Goal: Information Seeking & Learning: Learn about a topic

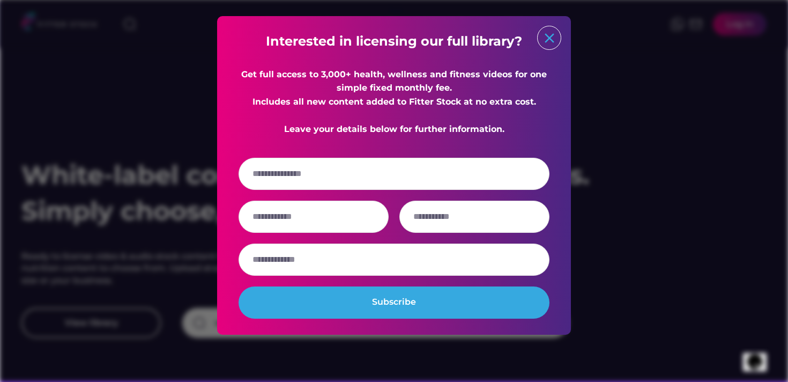
click at [548, 44] on text "close" at bounding box center [549, 38] width 16 height 16
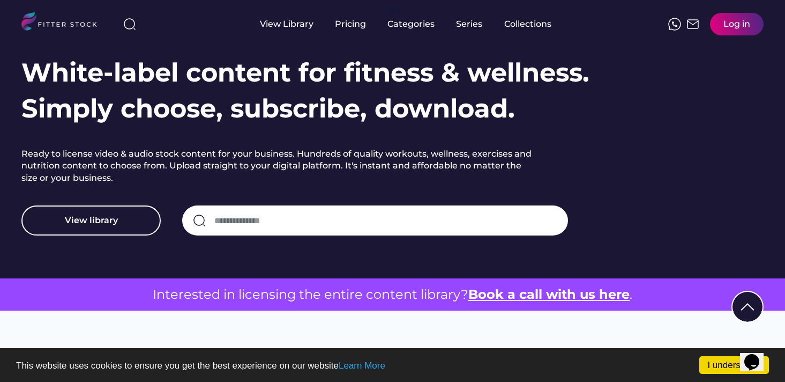
scroll to position [109, 0]
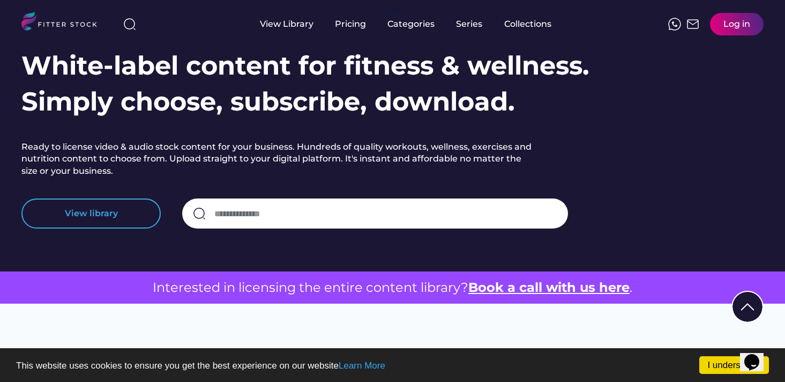
click at [99, 217] on button "View library" at bounding box center [90, 213] width 139 height 30
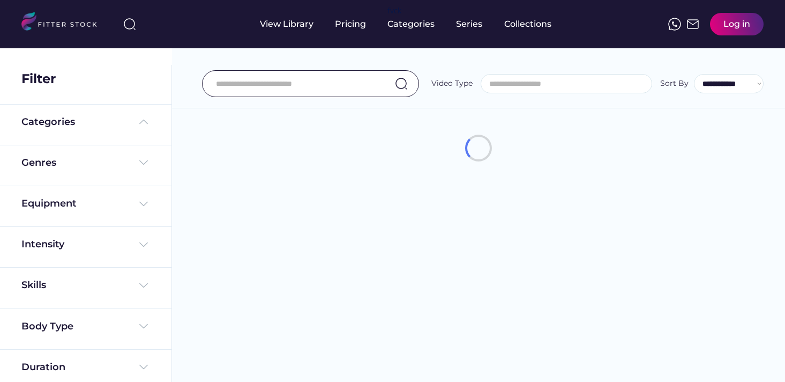
select select
select select "**********"
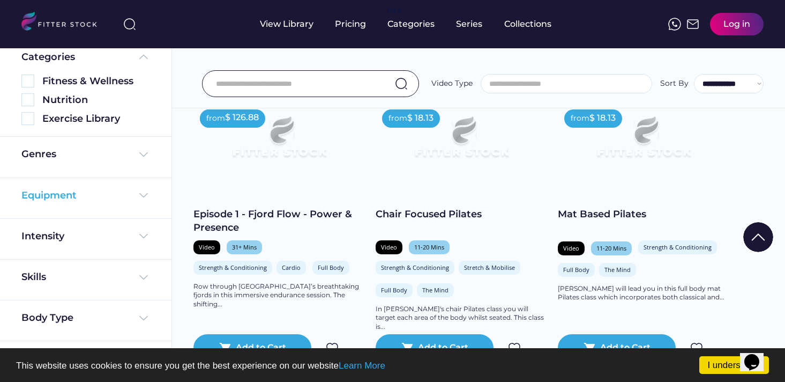
scroll to position [65, 0]
click at [141, 153] on img at bounding box center [143, 154] width 13 height 13
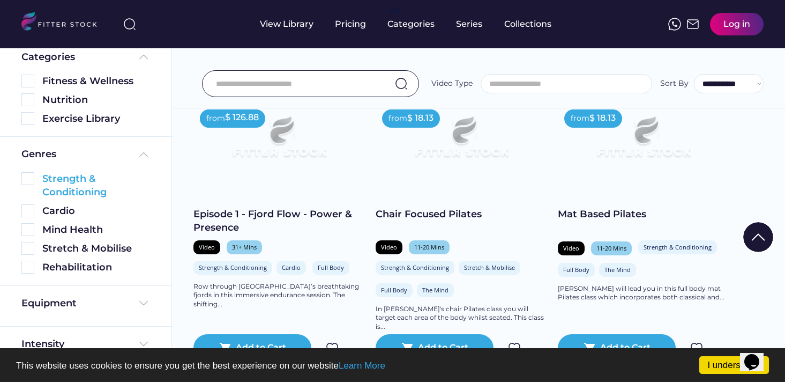
click at [30, 176] on img at bounding box center [27, 178] width 13 height 13
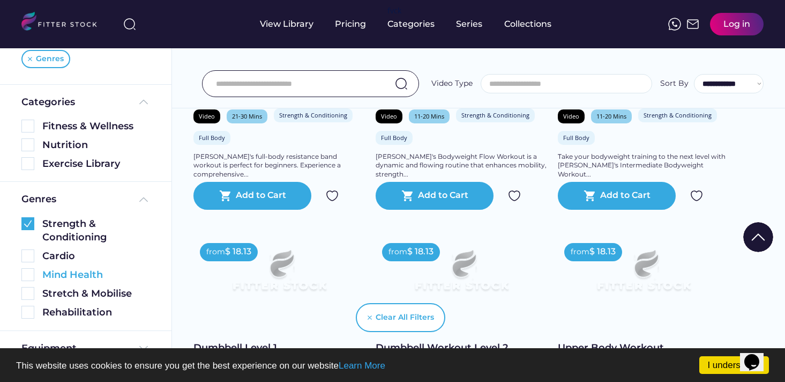
scroll to position [76, 0]
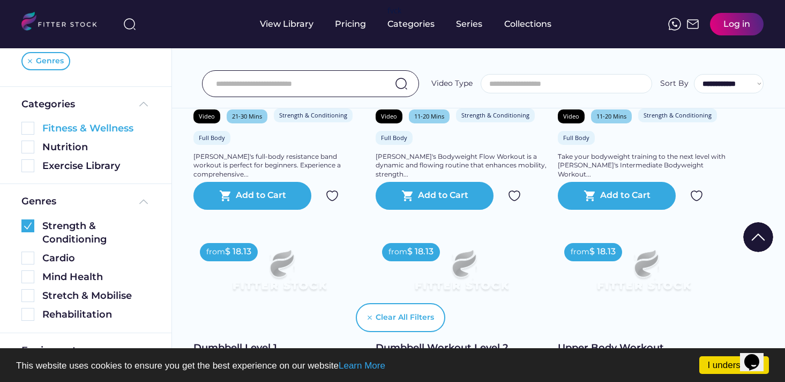
click at [30, 127] on img at bounding box center [27, 128] width 13 height 13
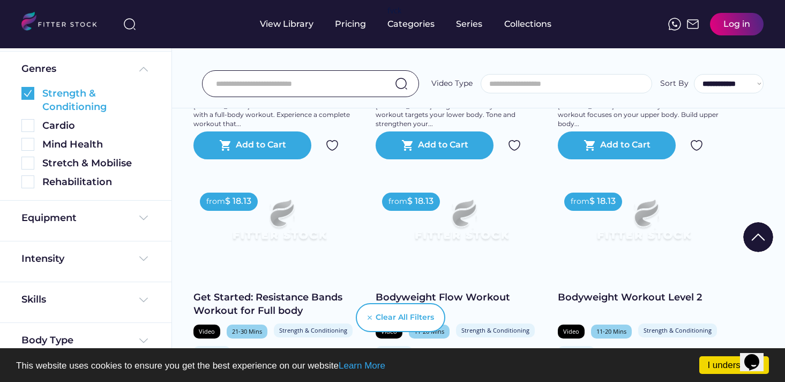
scroll to position [231, 0]
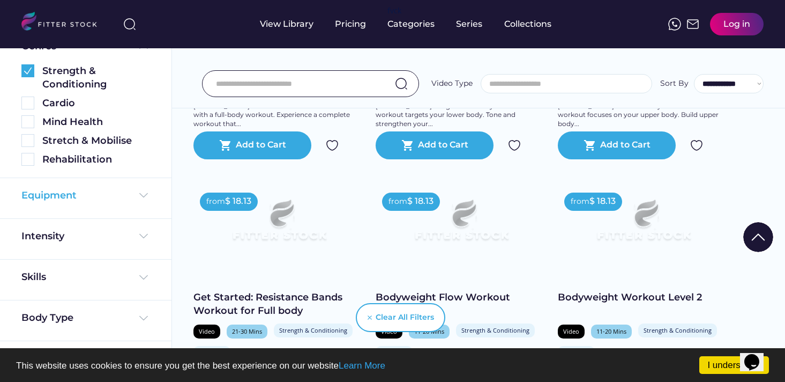
click at [137, 201] on img at bounding box center [143, 195] width 13 height 13
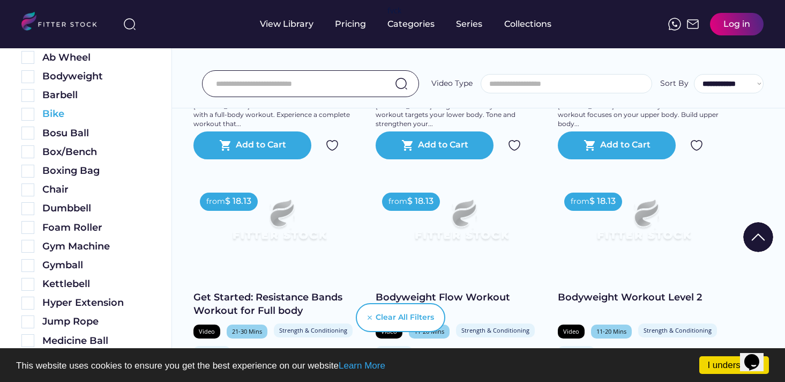
scroll to position [393, 0]
click at [26, 246] on img at bounding box center [27, 245] width 13 height 13
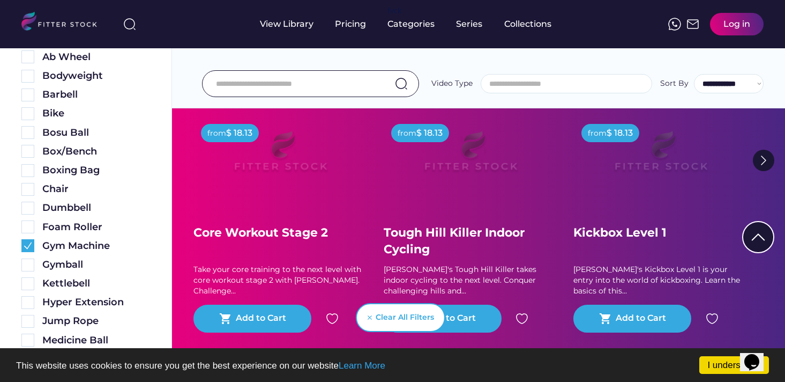
scroll to position [0, 0]
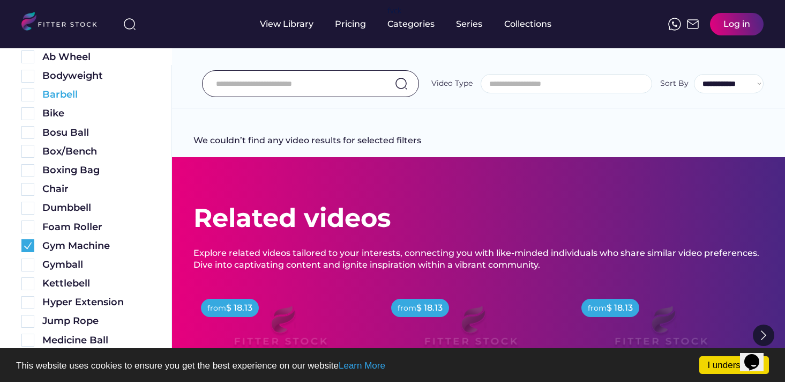
click at [29, 97] on img at bounding box center [27, 94] width 13 height 13
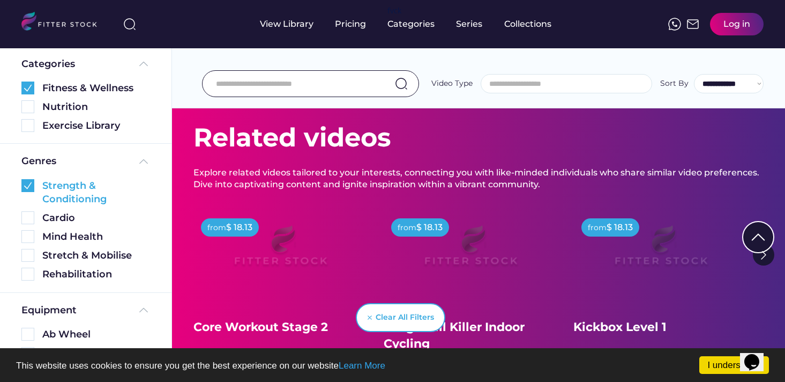
scroll to position [99, 0]
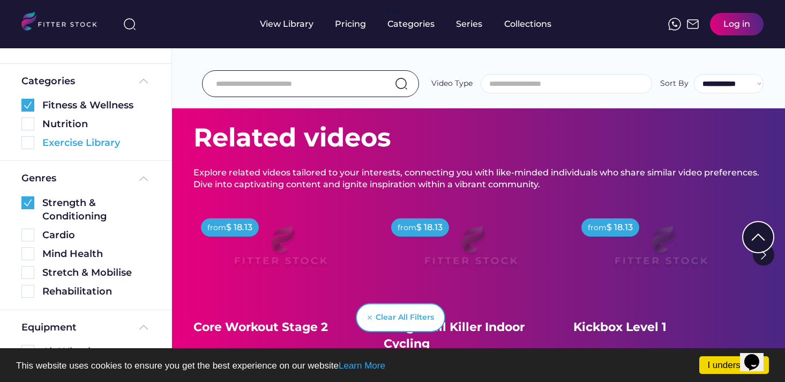
click at [29, 140] on img at bounding box center [27, 142] width 13 height 13
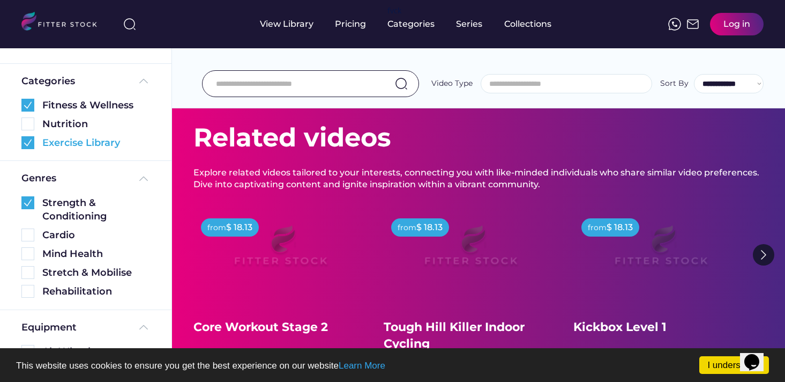
scroll to position [0, 0]
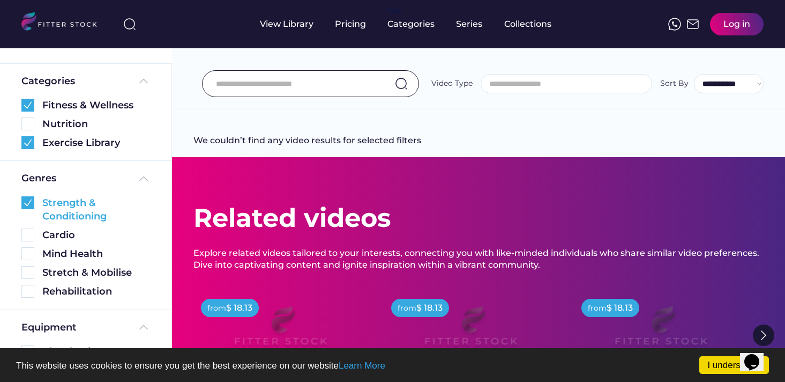
click at [25, 203] on img at bounding box center [27, 202] width 13 height 13
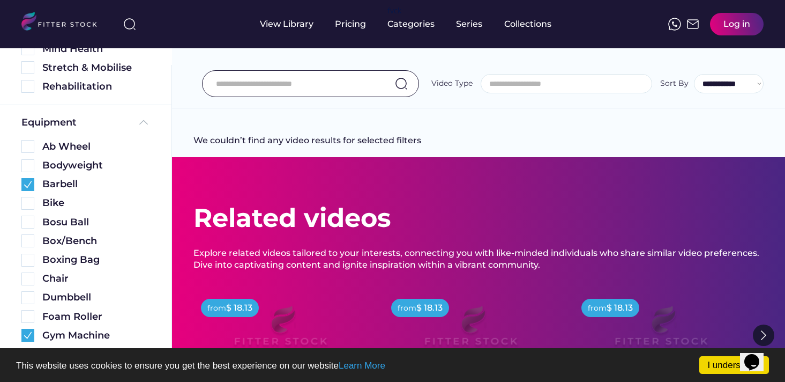
scroll to position [340, 0]
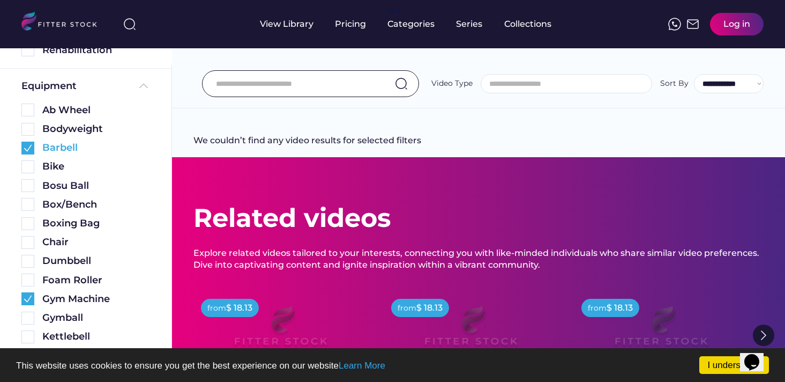
click at [31, 150] on img at bounding box center [27, 148] width 13 height 13
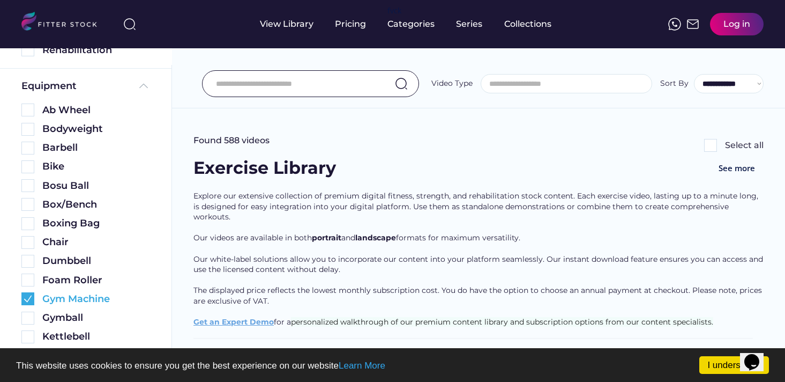
click at [25, 301] on img at bounding box center [27, 298] width 13 height 13
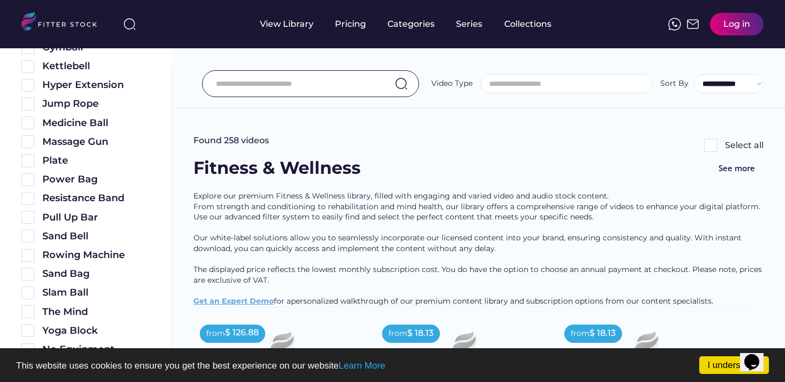
scroll to position [701, 0]
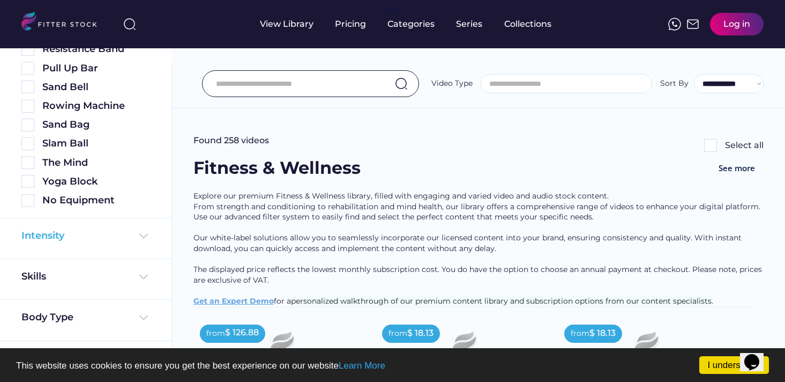
click at [133, 238] on div "Intensity" at bounding box center [85, 235] width 129 height 13
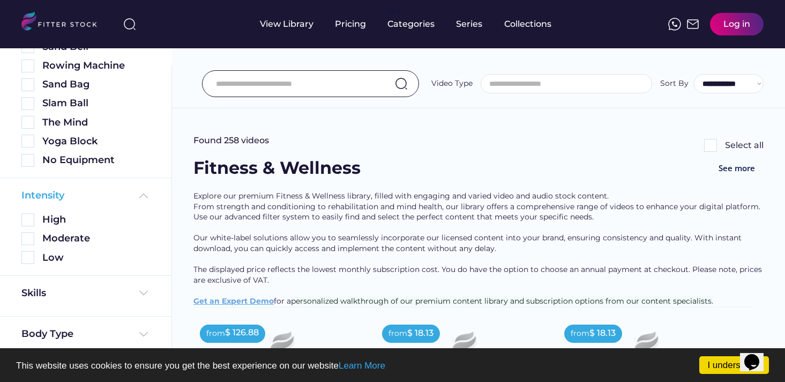
scroll to position [758, 0]
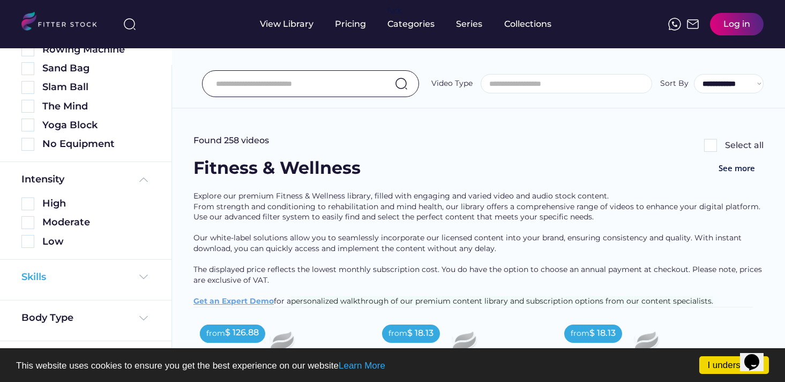
click at [144, 271] on img at bounding box center [143, 276] width 13 height 13
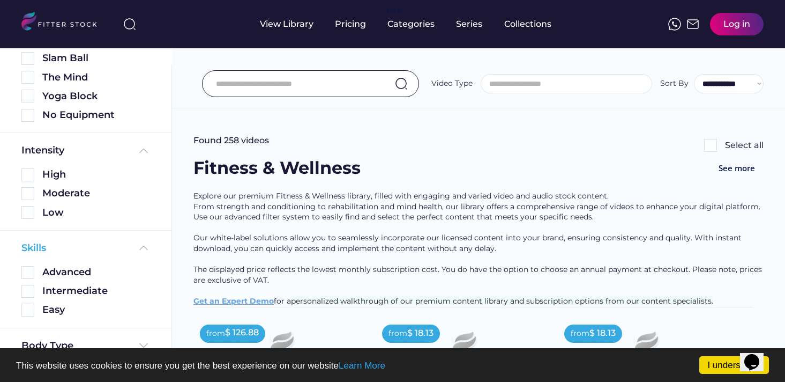
scroll to position [814, 0]
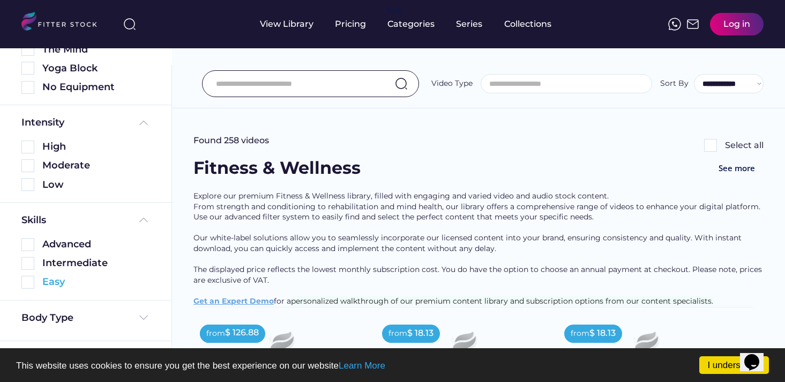
click at [28, 281] on img at bounding box center [27, 282] width 13 height 13
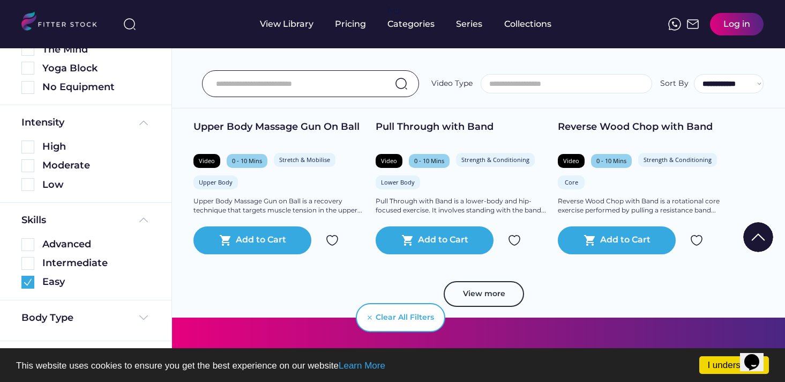
scroll to position [4078, 0]
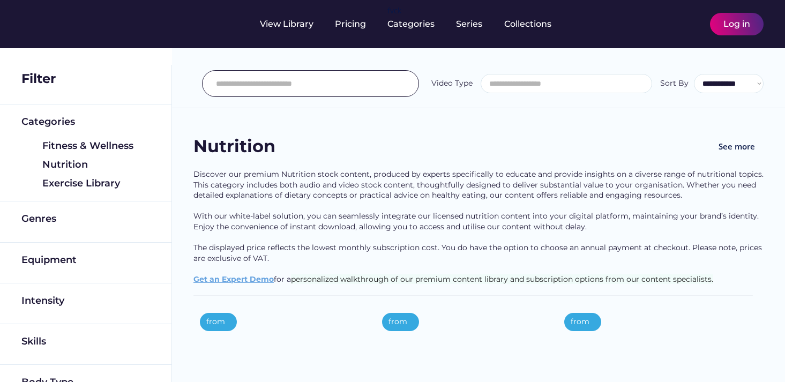
select select
select select "**********"
